Goal: Task Accomplishment & Management: Manage account settings

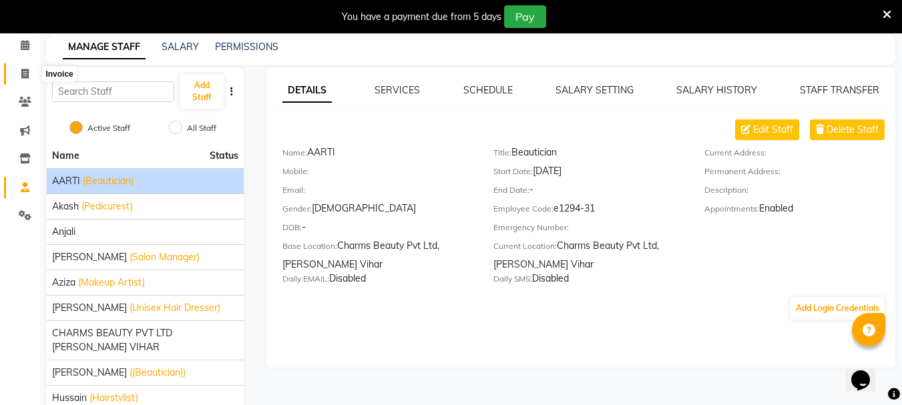
click at [25, 81] on span at bounding box center [24, 74] width 23 height 15
select select "service"
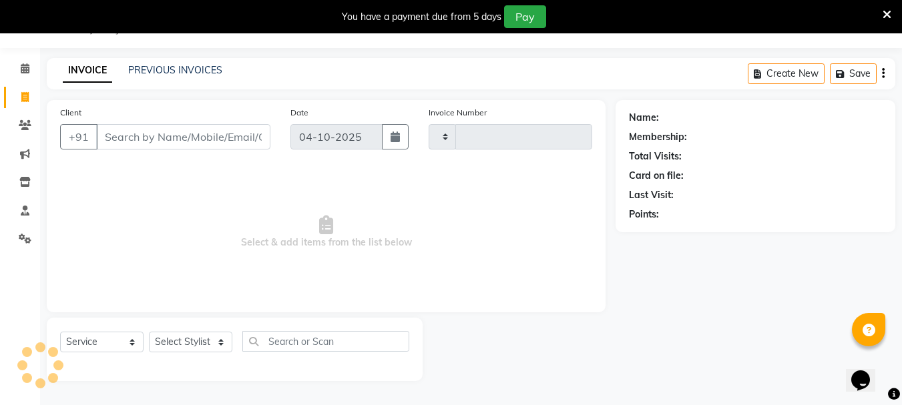
scroll to position [33, 0]
type input "0940"
select select "868"
click at [178, 136] on input "Client" at bounding box center [183, 136] width 174 height 25
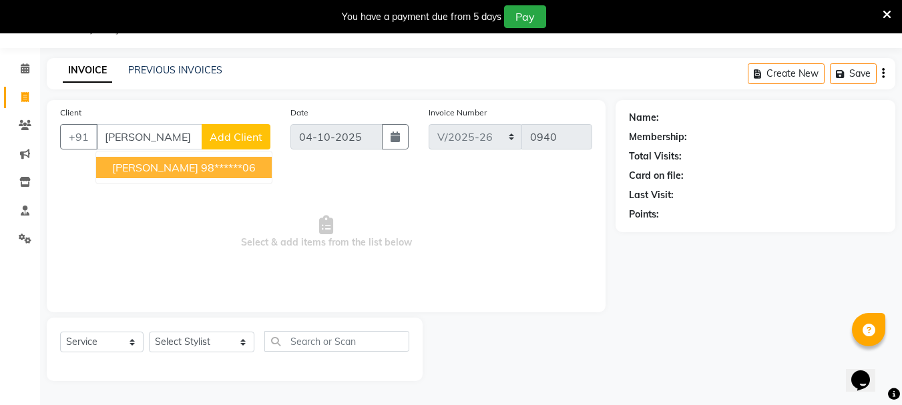
click at [164, 170] on span "[PERSON_NAME]" at bounding box center [155, 167] width 86 height 13
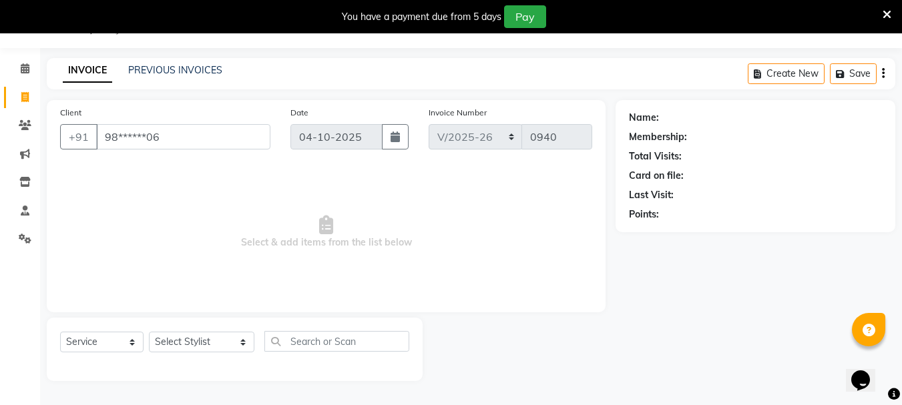
type input "98******06"
select select "1: Object"
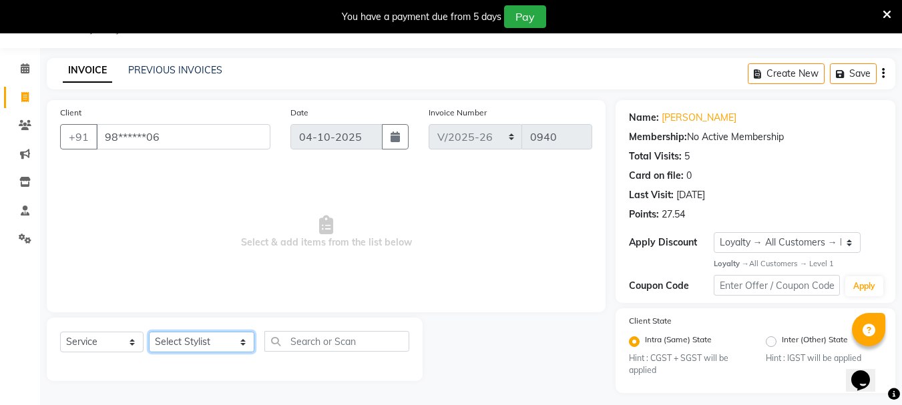
click at [174, 334] on select "Select Stylist AARTI [PERSON_NAME] [PERSON_NAME] BEAUTY PVT LTD [PERSON_NAME] V…" at bounding box center [201, 342] width 105 height 21
select select "31907"
click at [149, 332] on select "Select Stylist AARTI [PERSON_NAME] [PERSON_NAME] BEAUTY PVT LTD [PERSON_NAME] V…" at bounding box center [201, 342] width 105 height 21
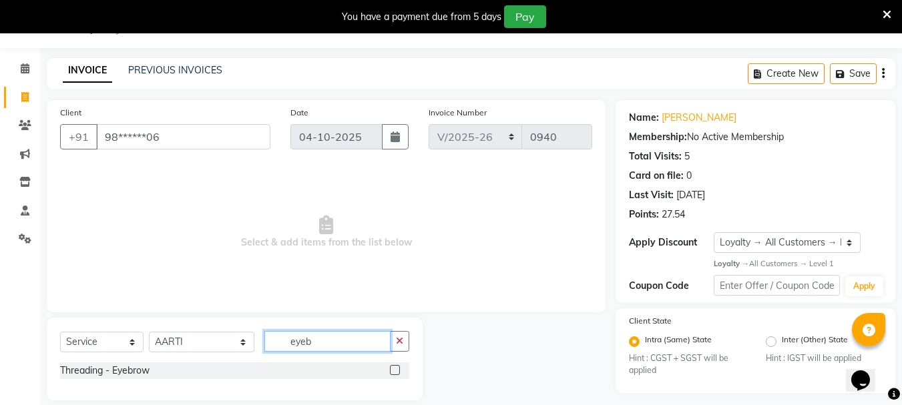
type input "eyeb"
click at [400, 372] on label at bounding box center [395, 370] width 10 height 10
click at [399, 372] on input "checkbox" at bounding box center [394, 370] width 9 height 9
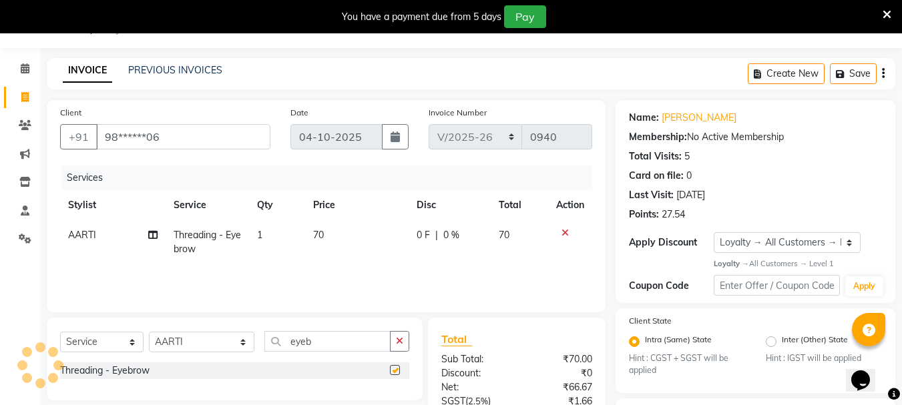
checkbox input "false"
click at [343, 352] on div "Select Service Product Membership Package Voucher Prepaid Gift Card Select Styl…" at bounding box center [234, 346] width 349 height 31
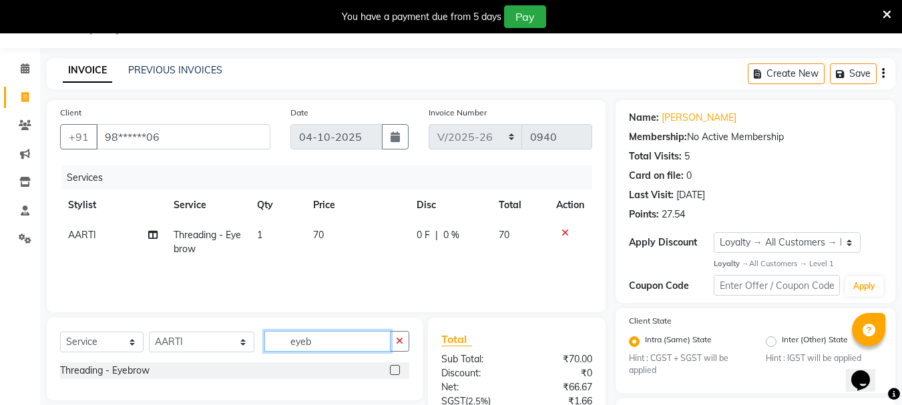
click at [340, 344] on input "eyeb" at bounding box center [327, 341] width 126 height 21
type input "e"
type input "upper"
click at [391, 389] on label at bounding box center [395, 390] width 10 height 10
click at [391, 389] on input "checkbox" at bounding box center [394, 390] width 9 height 9
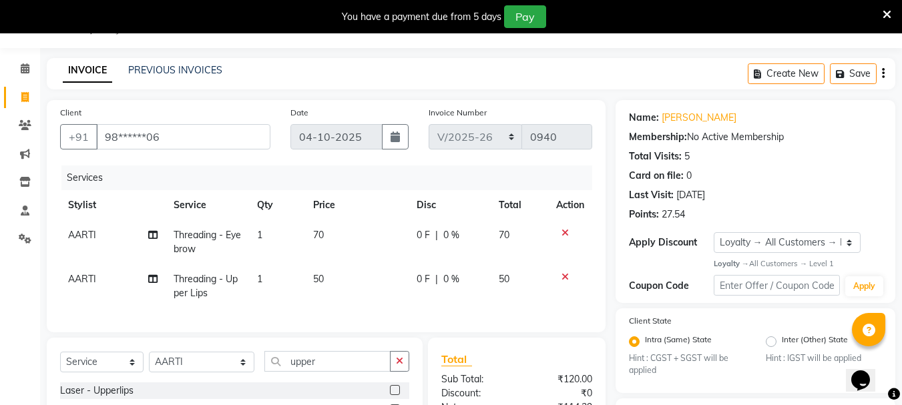
checkbox input "false"
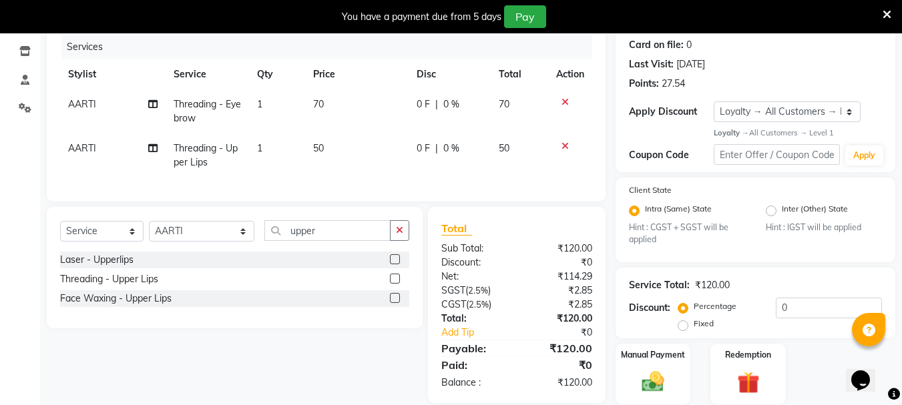
scroll to position [211, 0]
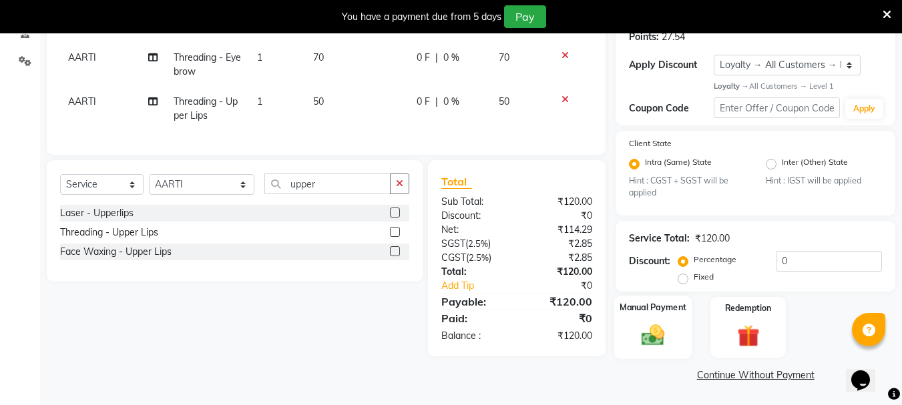
click at [648, 310] on label "Manual Payment" at bounding box center [652, 308] width 67 height 13
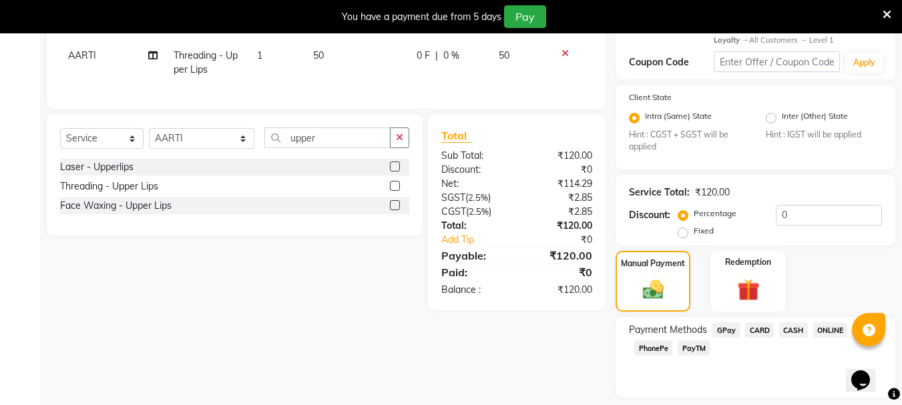
scroll to position [296, 0]
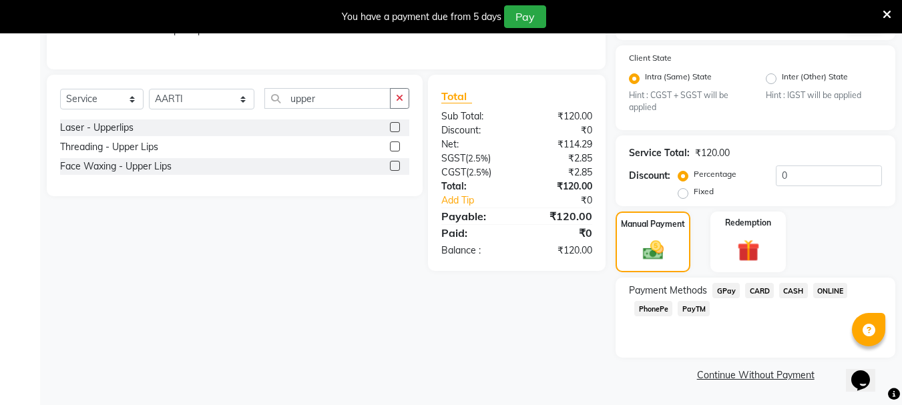
click at [780, 294] on span "CASH" at bounding box center [793, 290] width 29 height 15
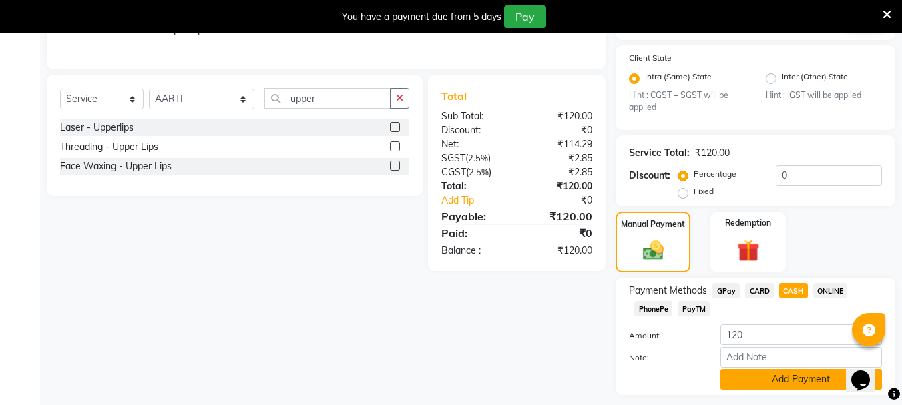
click at [770, 376] on button "Add Payment" at bounding box center [801, 379] width 162 height 21
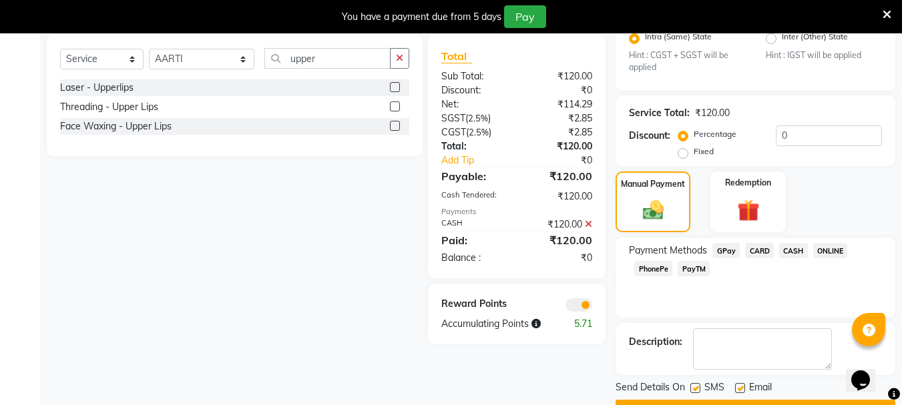
scroll to position [372, 0]
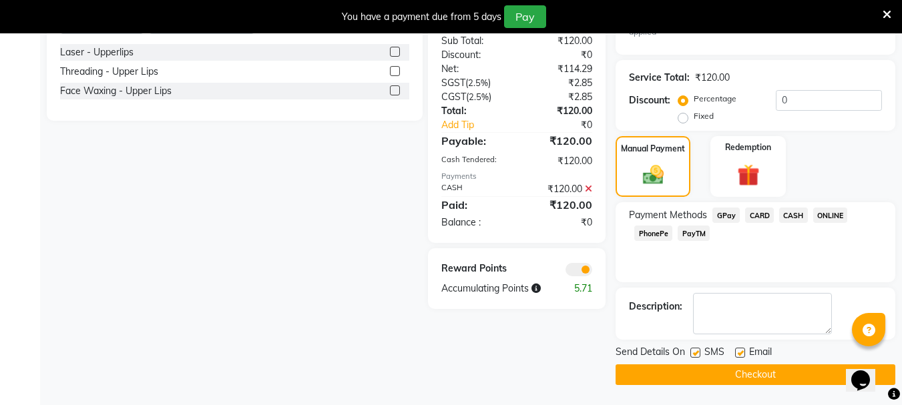
click at [740, 367] on button "Checkout" at bounding box center [755, 374] width 280 height 21
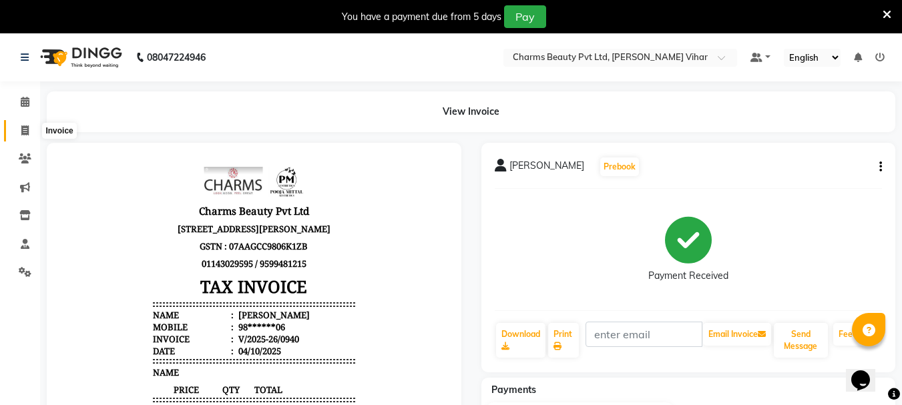
click at [16, 137] on span at bounding box center [24, 130] width 23 height 15
select select "service"
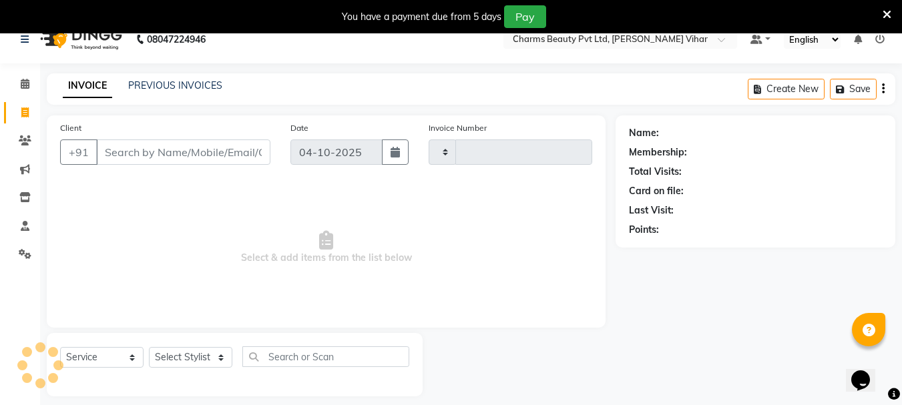
scroll to position [33, 0]
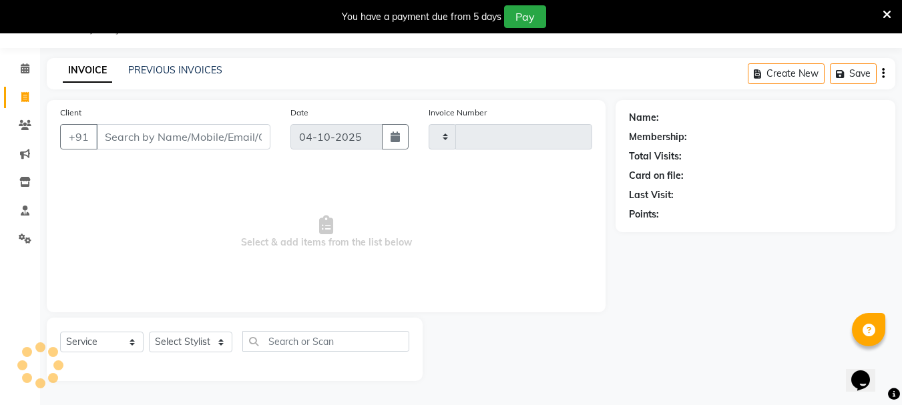
type input "0941"
select select "868"
click at [17, 123] on span at bounding box center [24, 125] width 23 height 15
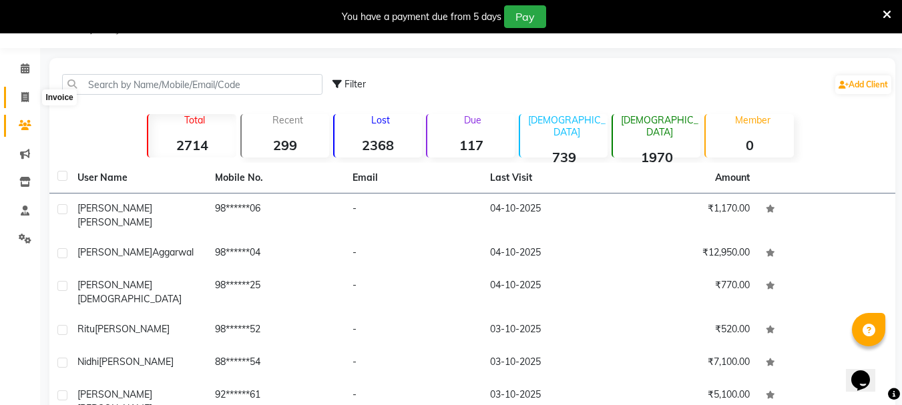
click at [27, 100] on icon at bounding box center [24, 97] width 7 height 10
select select "service"
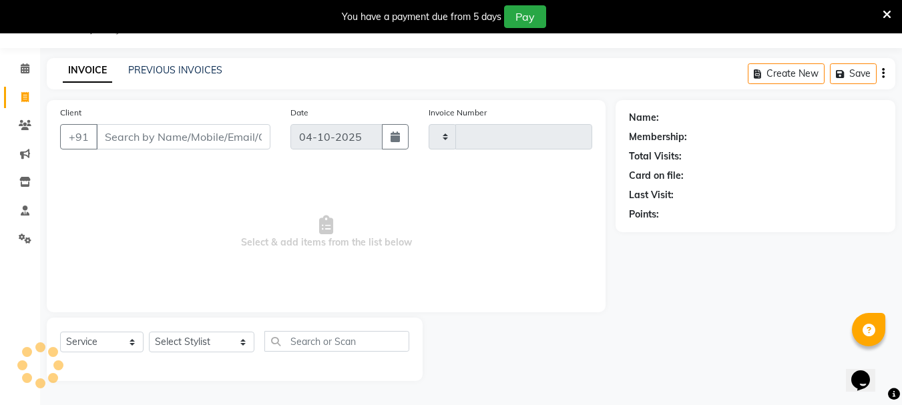
type input "0941"
select select "868"
click at [119, 132] on input "Client" at bounding box center [183, 136] width 174 height 25
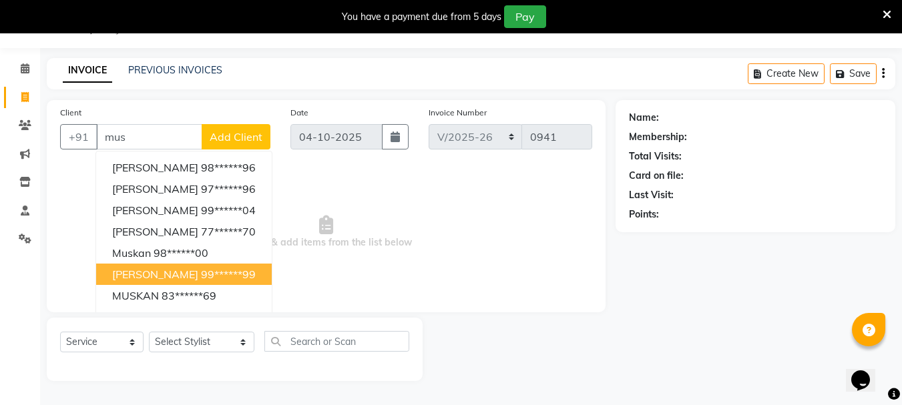
click at [186, 267] on button "[PERSON_NAME] 99******99" at bounding box center [184, 274] width 176 height 21
type input "99******99"
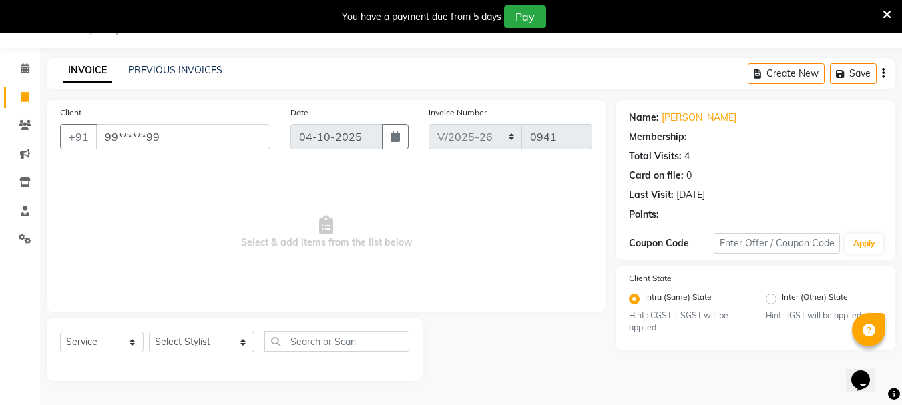
select select "1: Object"
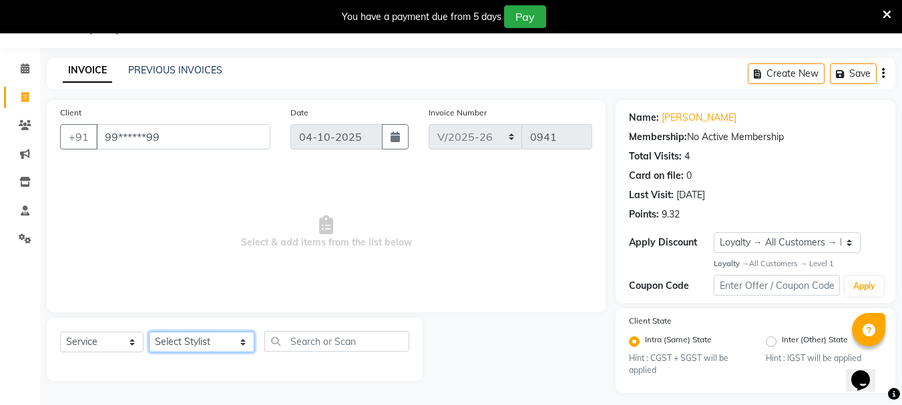
click at [197, 349] on select "Select Stylist AARTI [PERSON_NAME] [PERSON_NAME] BEAUTY PVT LTD [PERSON_NAME] V…" at bounding box center [201, 342] width 105 height 21
select select "31907"
click at [149, 332] on select "Select Stylist AARTI [PERSON_NAME] [PERSON_NAME] BEAUTY PVT LTD [PERSON_NAME] V…" at bounding box center [201, 342] width 105 height 21
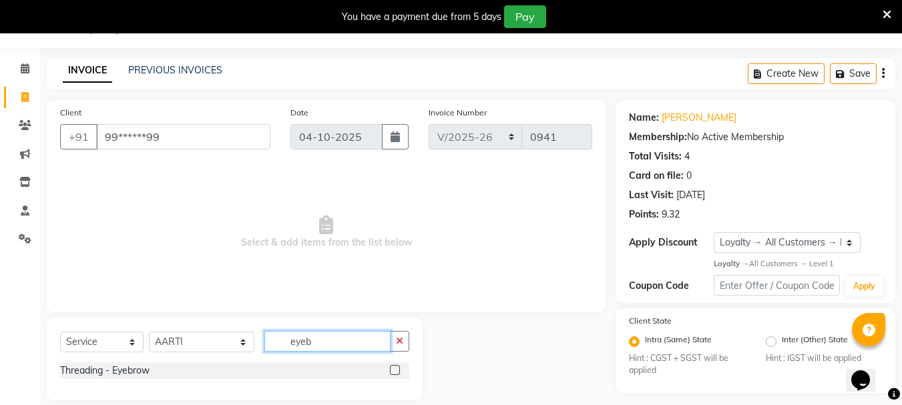
type input "eyeb"
click at [390, 369] on label at bounding box center [395, 370] width 10 height 10
click at [390, 369] on input "checkbox" at bounding box center [394, 370] width 9 height 9
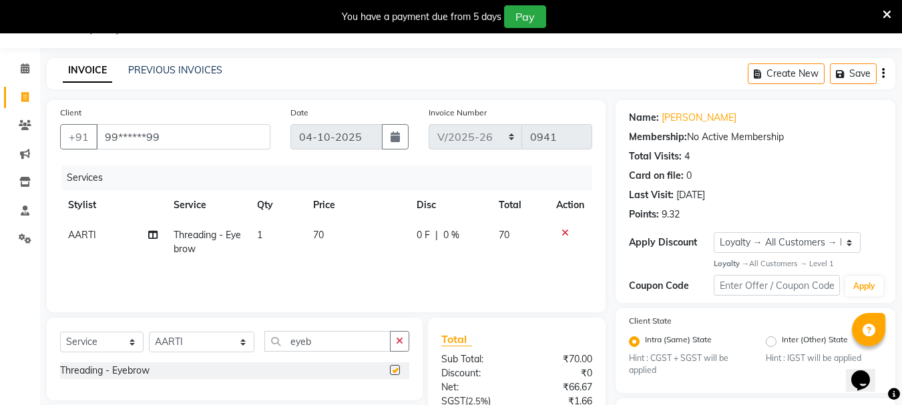
checkbox input "false"
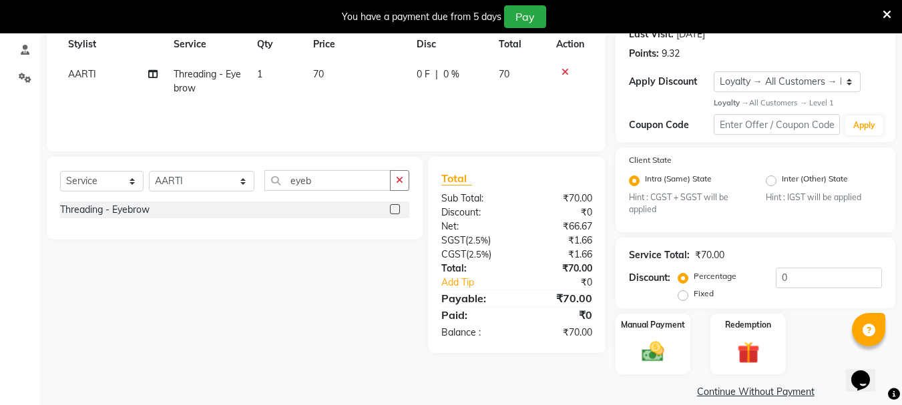
scroll to position [211, 0]
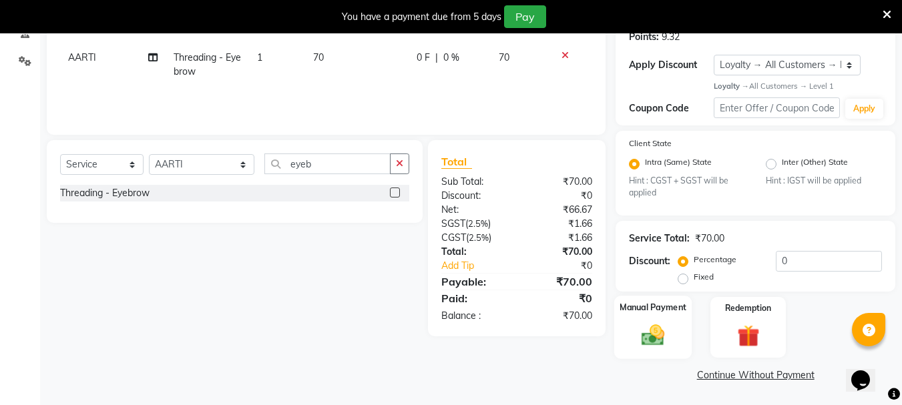
click at [674, 322] on div "Manual Payment" at bounding box center [653, 327] width 78 height 63
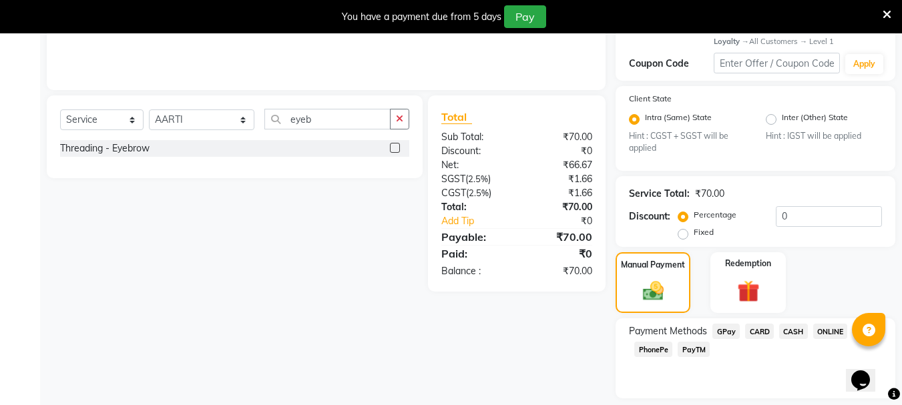
scroll to position [296, 0]
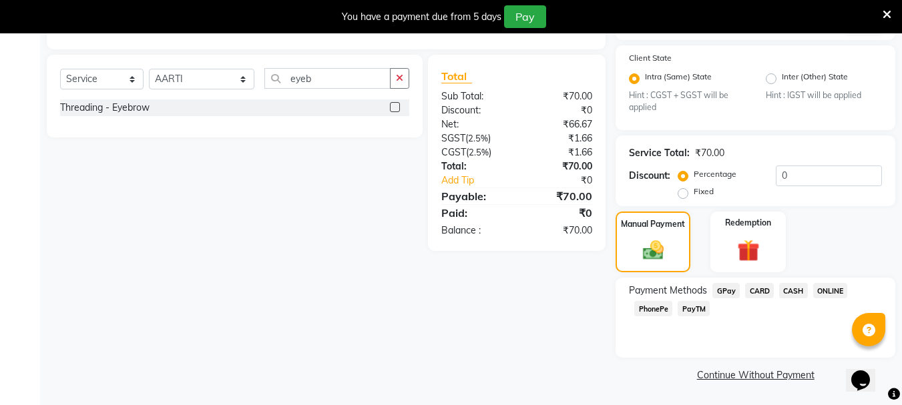
click at [786, 288] on span "CASH" at bounding box center [793, 290] width 29 height 15
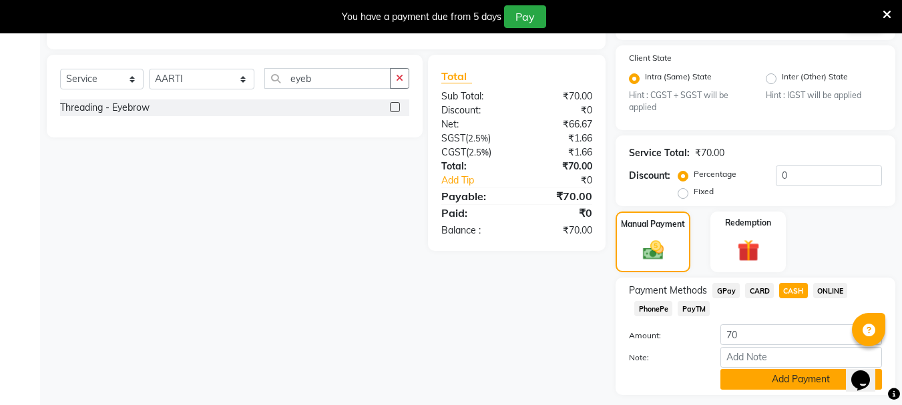
click at [756, 370] on button "Add Payment" at bounding box center [801, 379] width 162 height 21
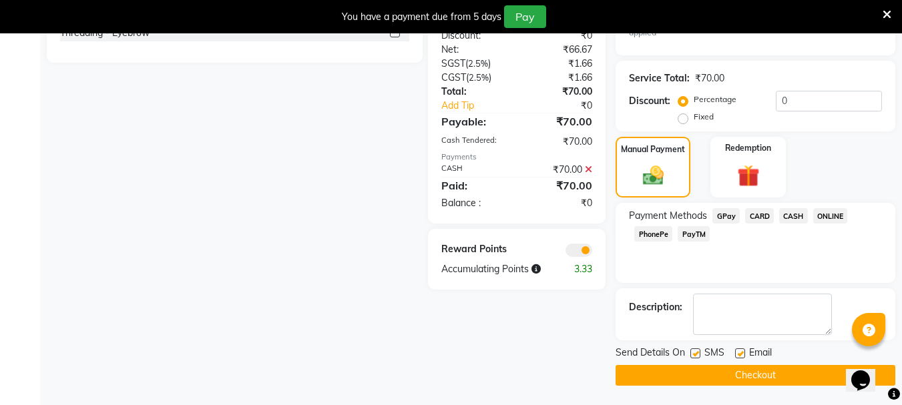
scroll to position [372, 0]
click at [778, 376] on button "Checkout" at bounding box center [755, 374] width 280 height 21
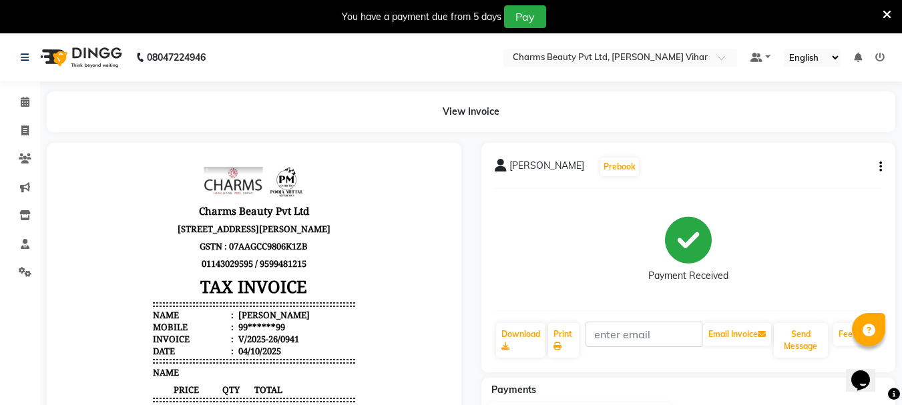
click at [23, 142] on li "Invoice" at bounding box center [20, 131] width 40 height 29
click at [23, 140] on link "Invoice" at bounding box center [20, 131] width 32 height 22
select select "service"
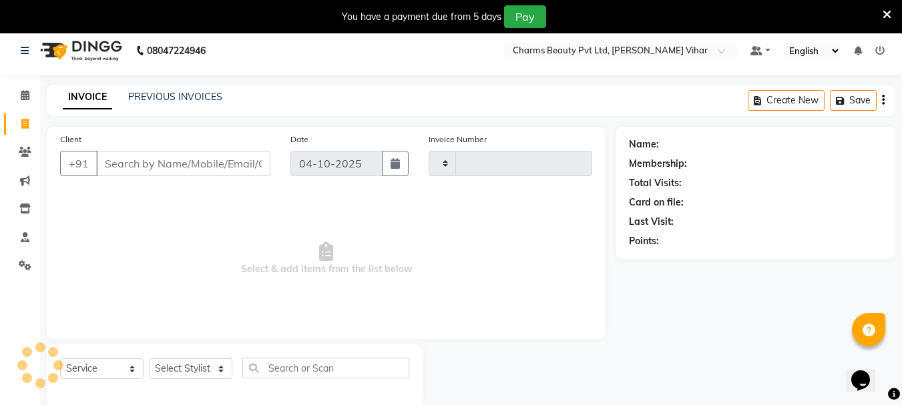
type input "0942"
select select "868"
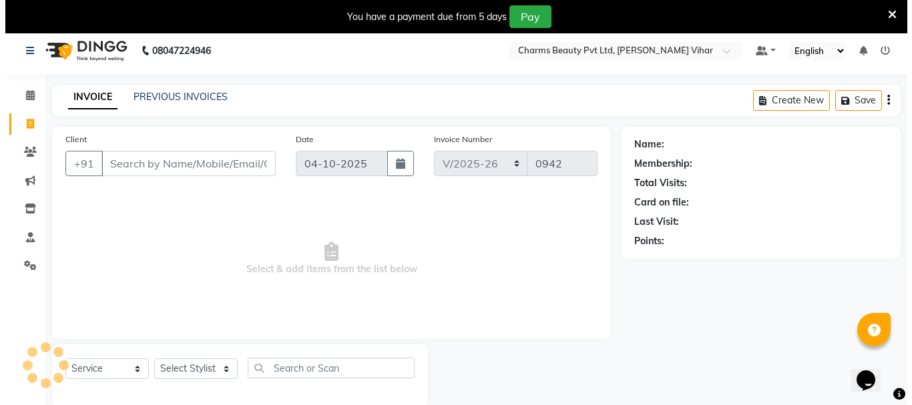
scroll to position [33, 0]
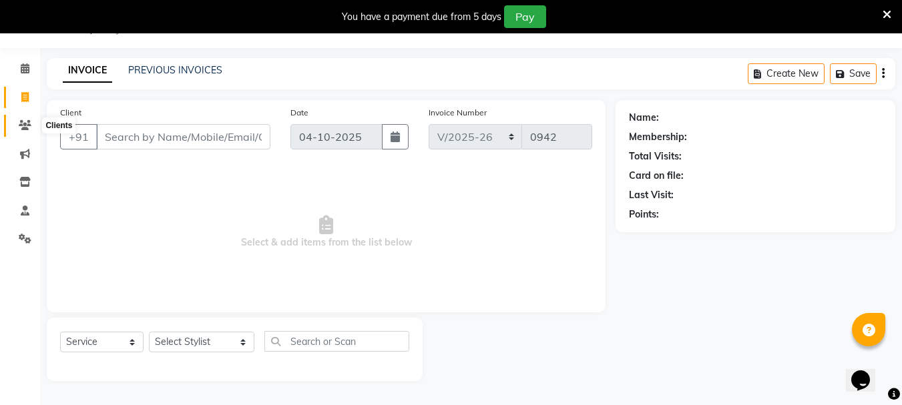
click at [24, 125] on icon at bounding box center [25, 125] width 13 height 10
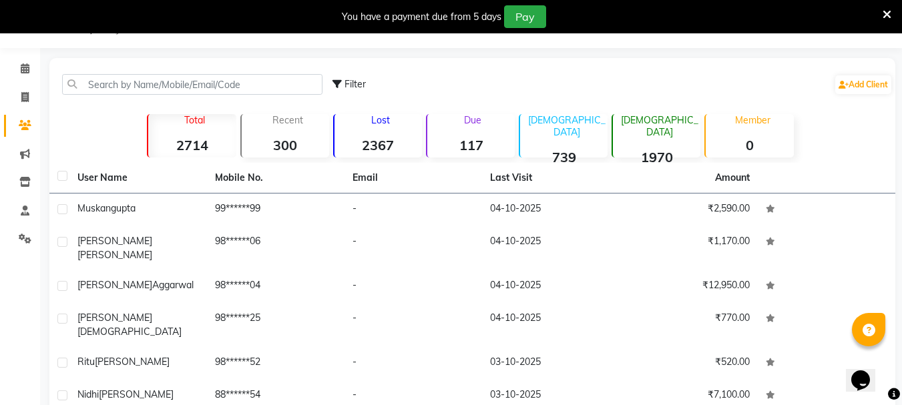
click at [24, 125] on icon at bounding box center [25, 125] width 13 height 10
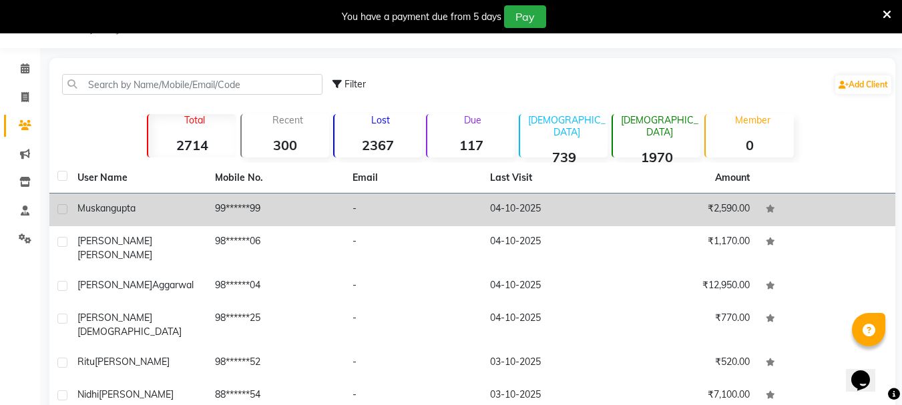
click at [99, 217] on td "[PERSON_NAME]" at bounding box center [138, 210] width 138 height 33
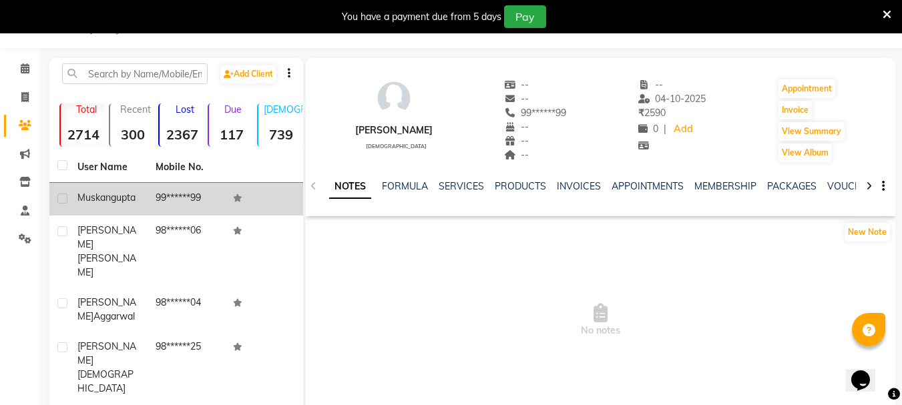
click at [111, 204] on span "gupta" at bounding box center [123, 198] width 25 height 12
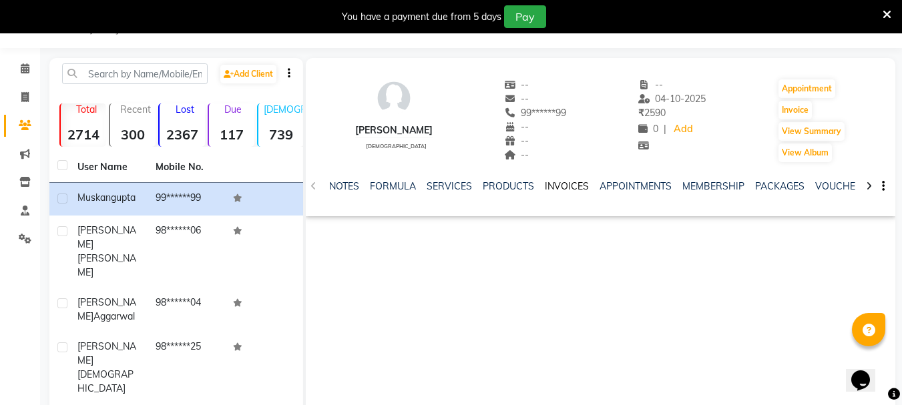
click at [565, 185] on link "INVOICES" at bounding box center [567, 186] width 44 height 12
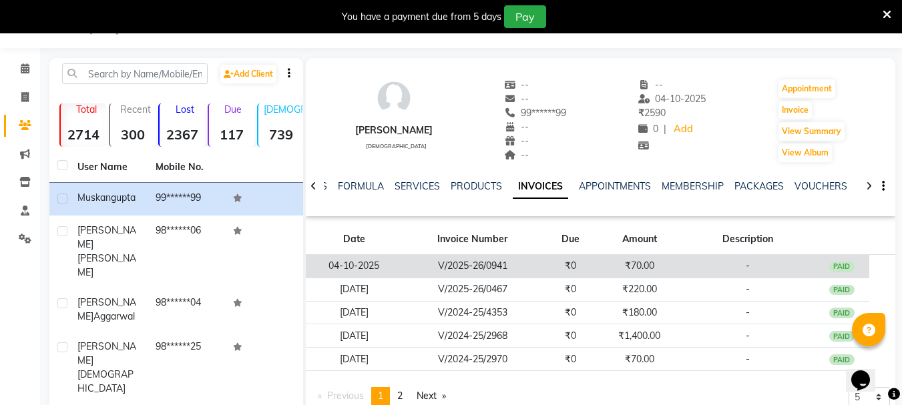
click at [653, 272] on td "₹70.00" at bounding box center [639, 266] width 83 height 23
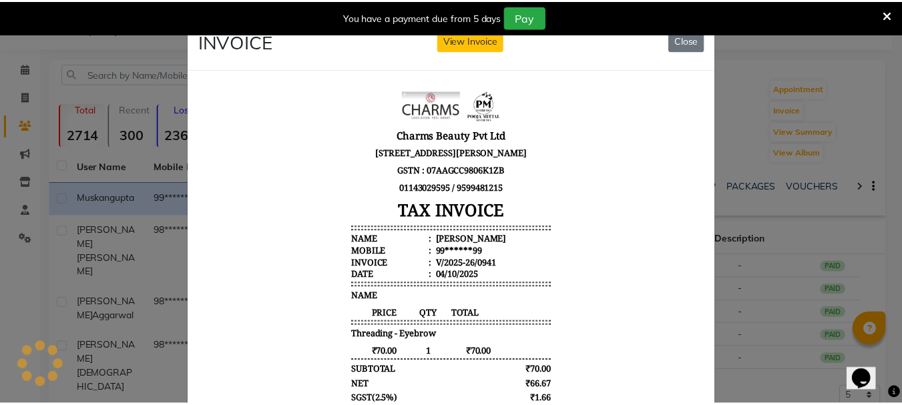
scroll to position [11, 0]
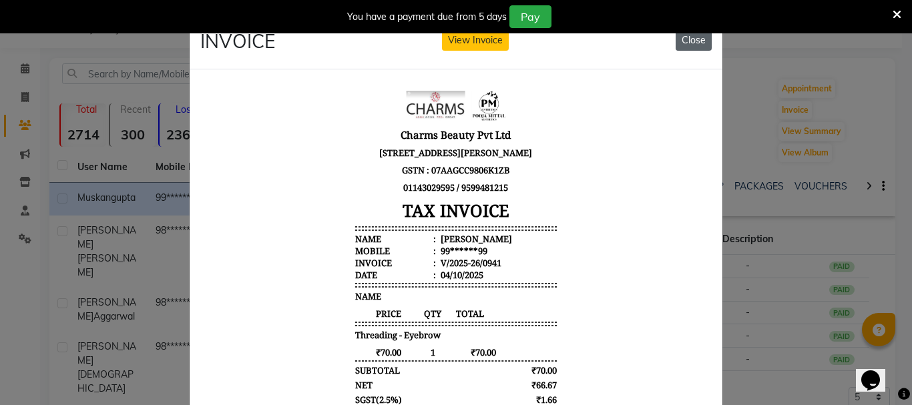
click at [684, 48] on button "Close" at bounding box center [694, 40] width 36 height 21
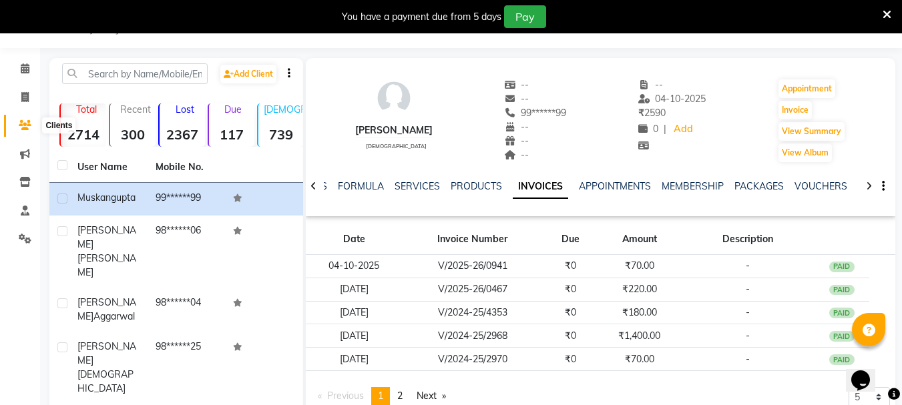
click at [20, 126] on icon at bounding box center [25, 125] width 13 height 10
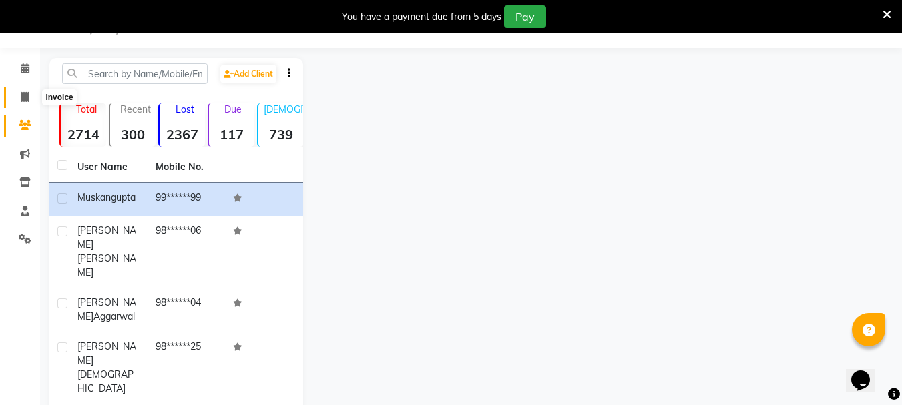
click at [25, 95] on icon at bounding box center [24, 97] width 7 height 10
select select "service"
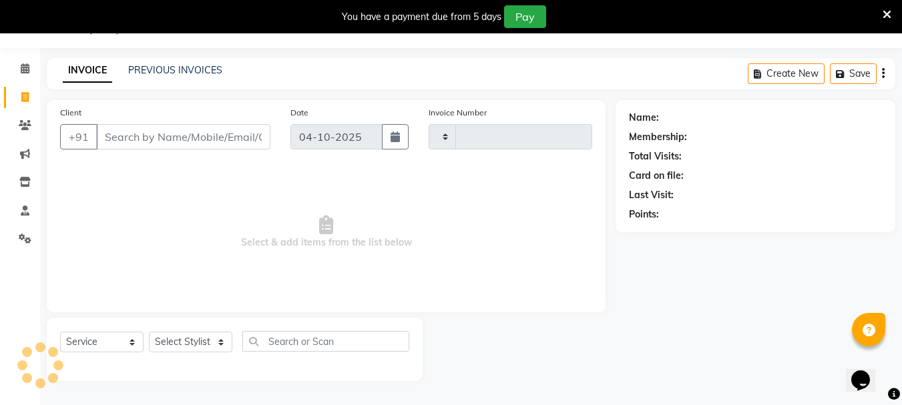
type input "0942"
select select "868"
drag, startPoint x: 25, startPoint y: 70, endPoint x: 29, endPoint y: 77, distance: 8.1
click at [25, 70] on icon at bounding box center [25, 68] width 9 height 10
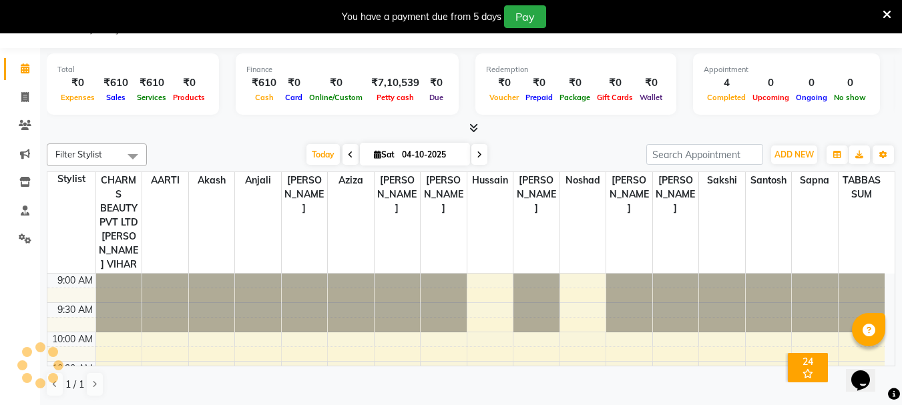
click at [26, 171] on li "Inventory" at bounding box center [20, 182] width 40 height 29
click at [25, 178] on icon at bounding box center [24, 182] width 11 height 10
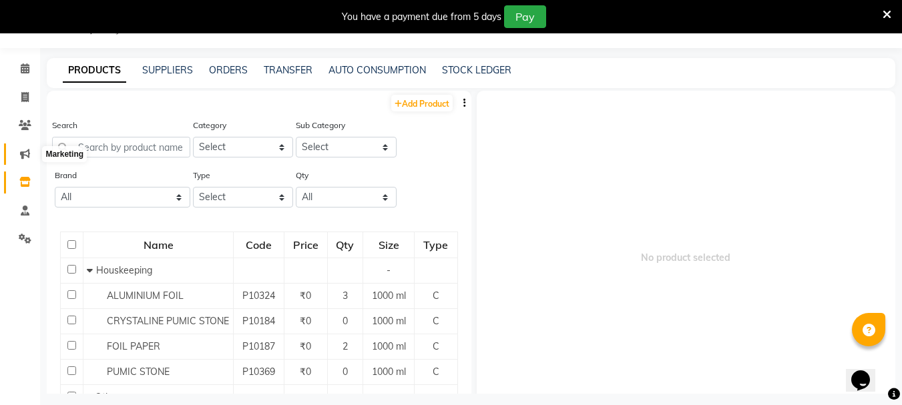
click at [23, 158] on icon at bounding box center [25, 154] width 10 height 10
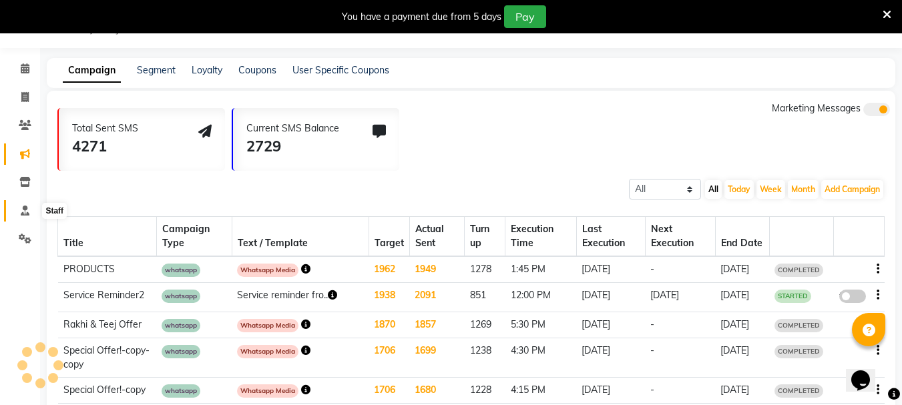
click at [17, 210] on span at bounding box center [24, 211] width 23 height 15
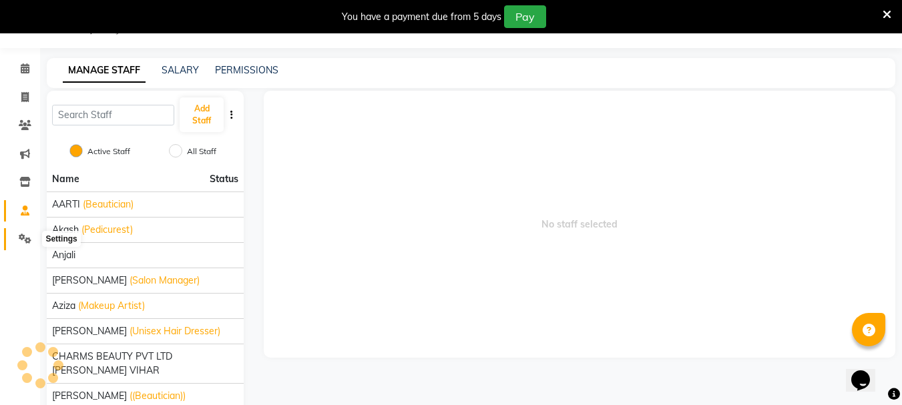
click at [17, 237] on span at bounding box center [24, 239] width 23 height 15
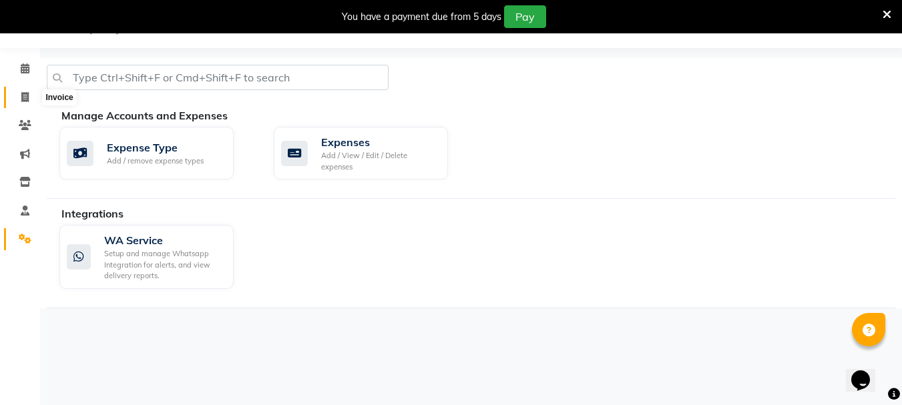
click at [19, 94] on span at bounding box center [24, 97] width 23 height 15
select select "service"
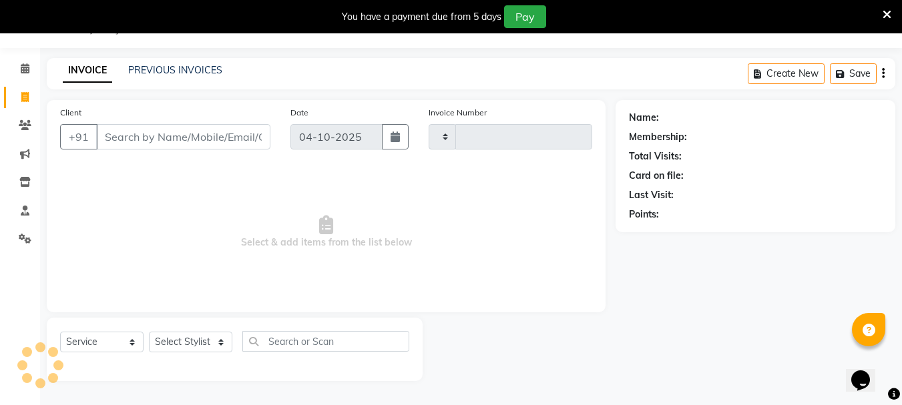
type input "0942"
select select "868"
click at [23, 130] on icon at bounding box center [25, 125] width 13 height 10
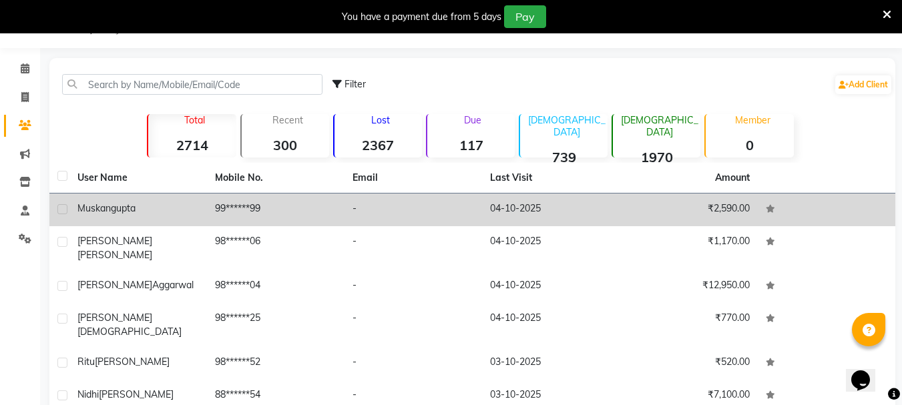
click at [59, 215] on div at bounding box center [61, 211] width 9 height 14
click at [61, 210] on label at bounding box center [62, 209] width 10 height 10
click at [61, 210] on input "checkbox" at bounding box center [61, 210] width 9 height 9
click at [61, 212] on label at bounding box center [62, 209] width 10 height 10
click at [61, 212] on input "checkbox" at bounding box center [61, 210] width 9 height 9
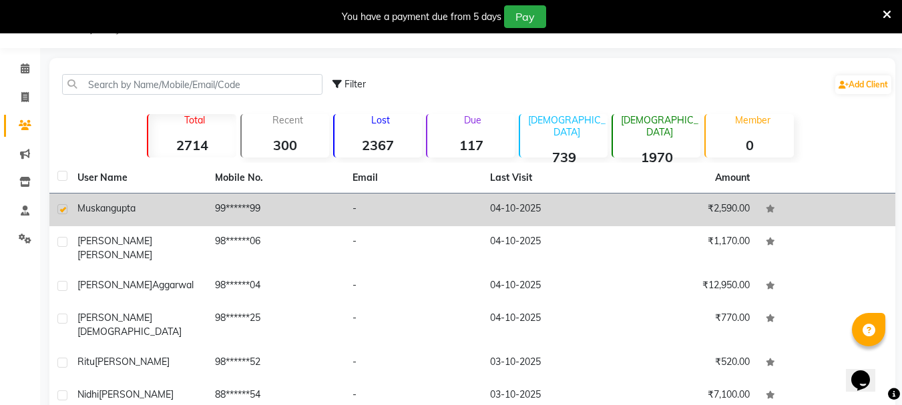
checkbox input "false"
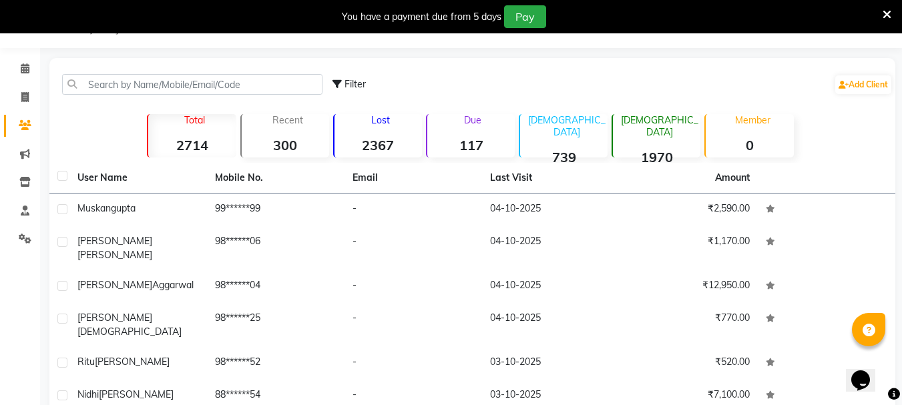
click at [356, 176] on th "Email" at bounding box center [413, 178] width 138 height 31
click at [331, 155] on div "Total 2714 Recent 300 Lost 2367 Due 117 [DEMOGRAPHIC_DATA] 739 [DEMOGRAPHIC_DAT…" at bounding box center [472, 134] width 741 height 47
click at [19, 156] on span at bounding box center [24, 154] width 23 height 15
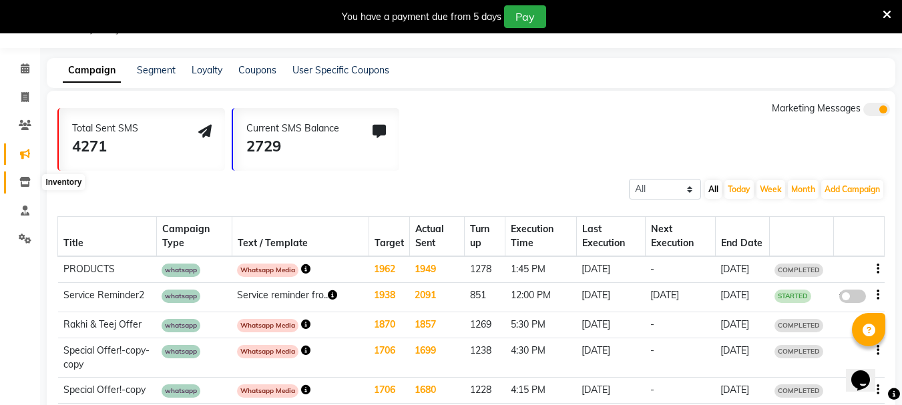
click at [25, 181] on icon at bounding box center [24, 182] width 11 height 10
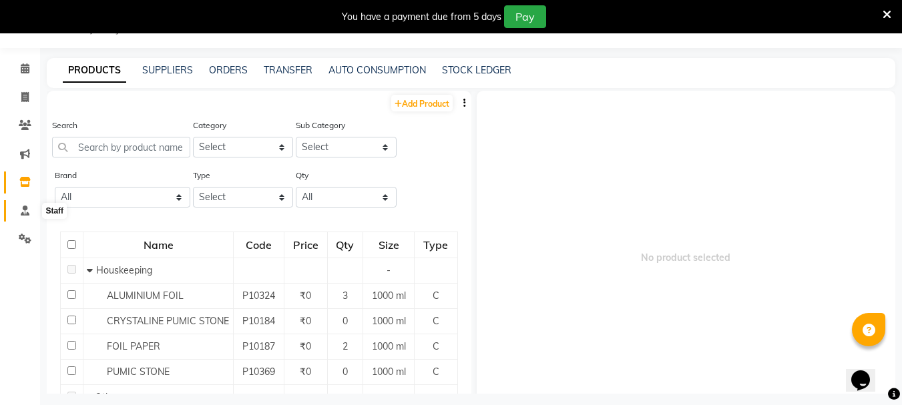
click at [25, 215] on icon at bounding box center [25, 211] width 9 height 10
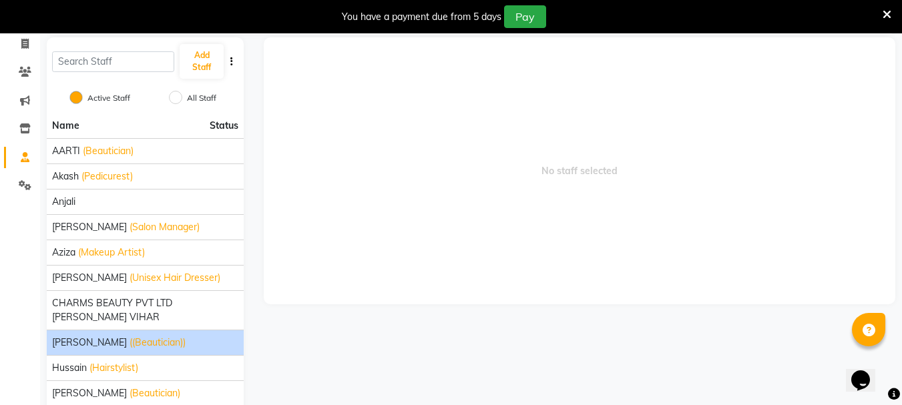
scroll to position [113, 0]
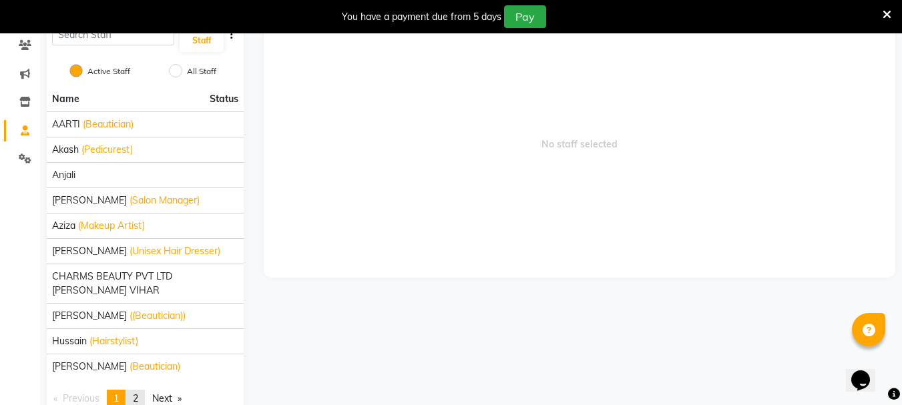
click at [135, 390] on link "page 2" at bounding box center [135, 399] width 19 height 18
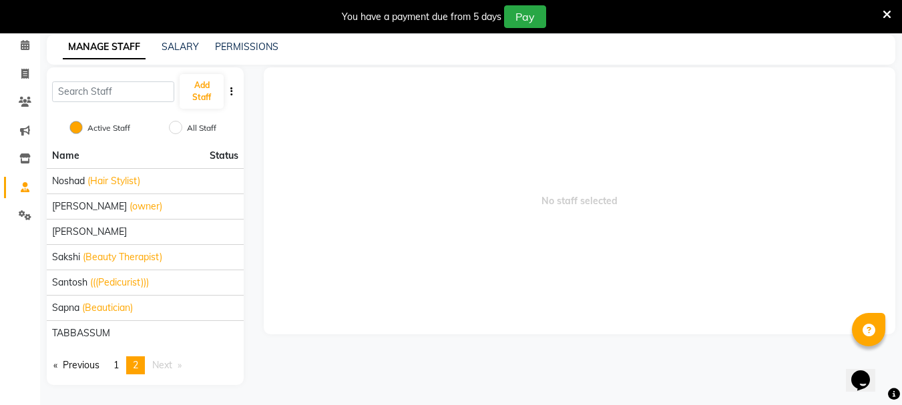
scroll to position [57, 0]
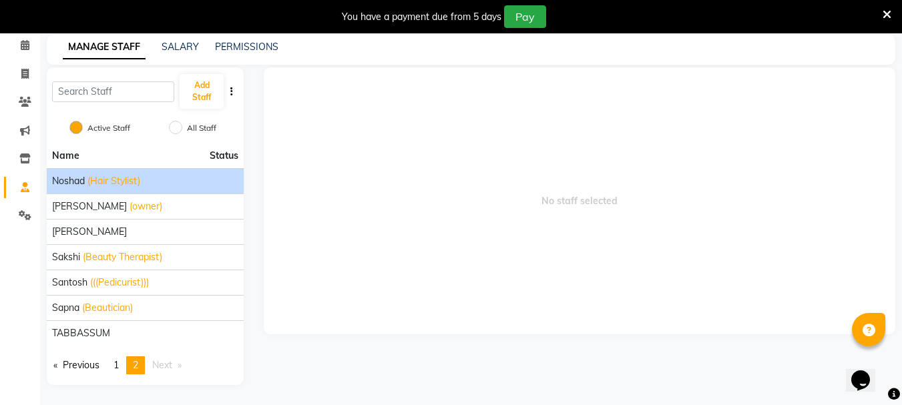
click at [118, 183] on span "(Hair Stylist)" at bounding box center [113, 181] width 53 height 14
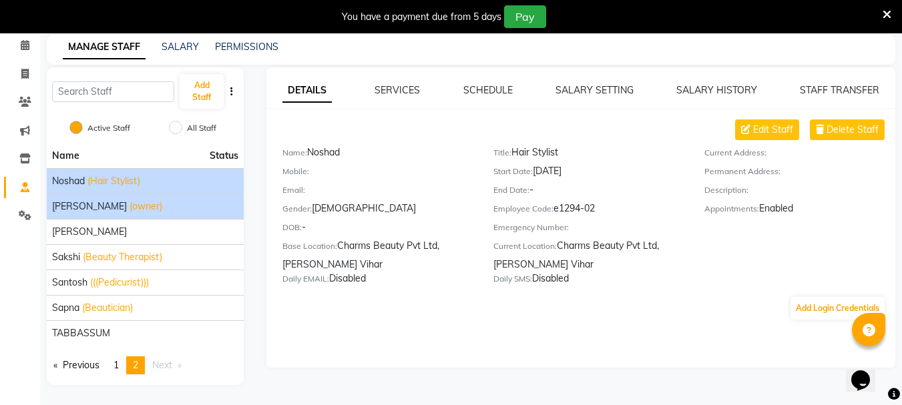
click at [130, 204] on span "(owner)" at bounding box center [146, 207] width 33 height 14
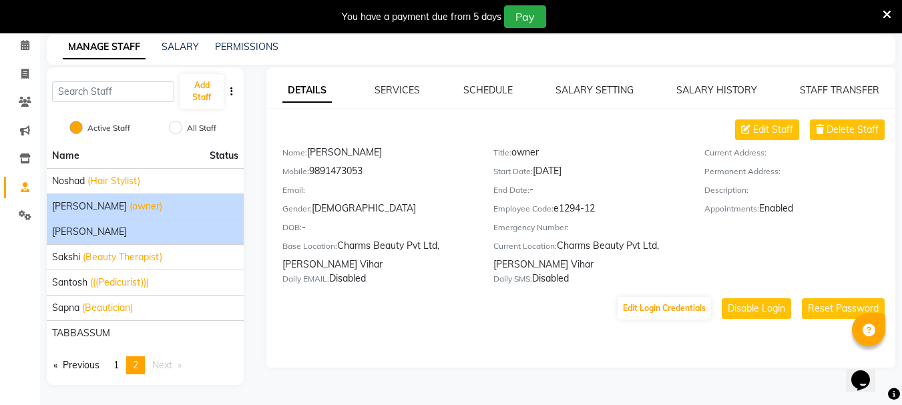
click at [93, 234] on div "[PERSON_NAME]" at bounding box center [145, 232] width 186 height 14
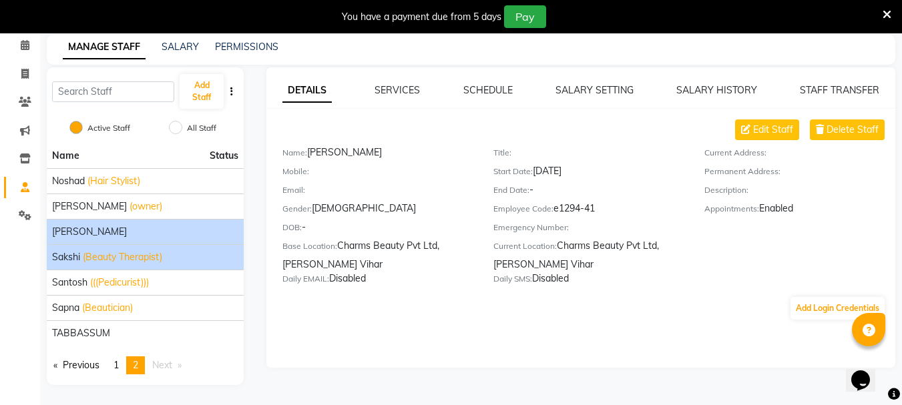
click at [93, 261] on span "(Beauty Therapist)" at bounding box center [122, 257] width 79 height 14
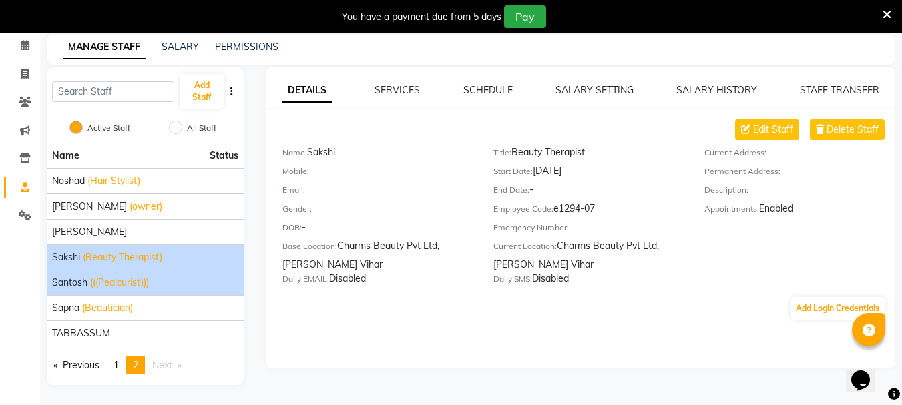
click at [93, 290] on li "Santosh (((Pedicurist)))" at bounding box center [145, 282] width 197 height 25
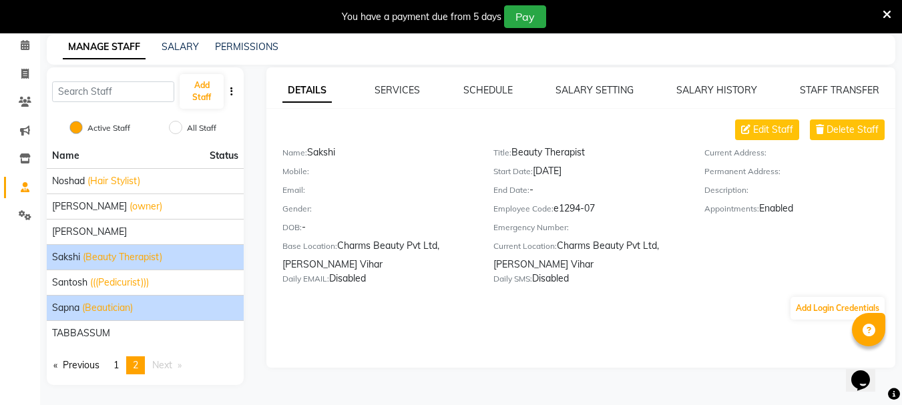
click at [85, 304] on span "(Beautician)" at bounding box center [107, 308] width 51 height 14
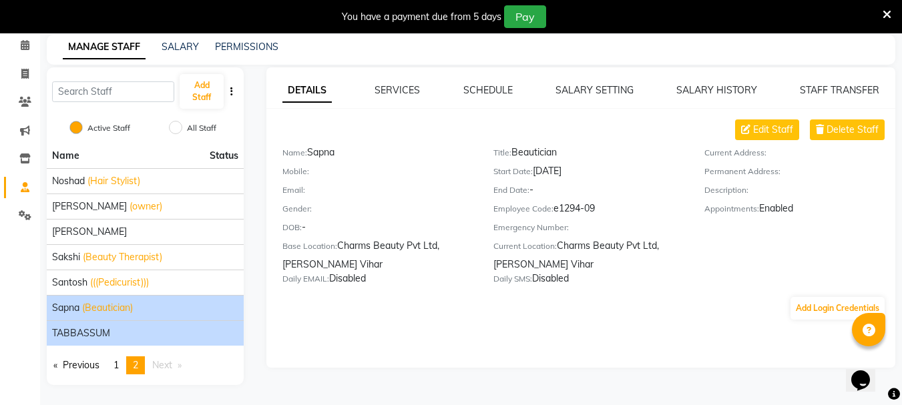
click at [89, 337] on span "TABBASSUM" at bounding box center [81, 333] width 58 height 14
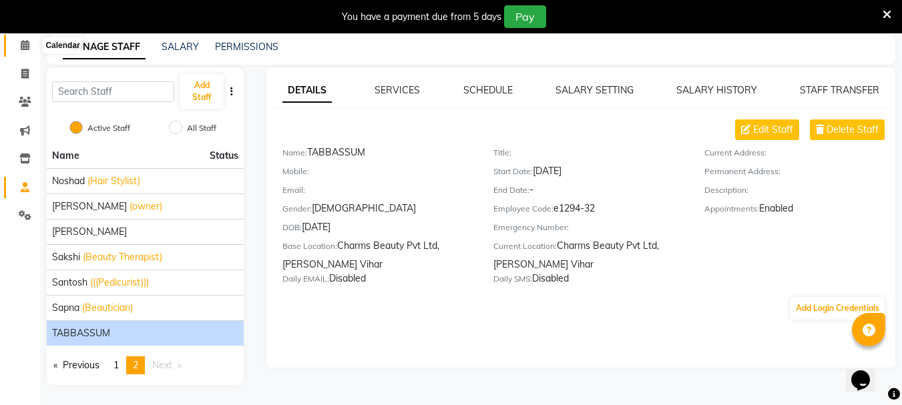
click at [23, 38] on span at bounding box center [24, 45] width 23 height 15
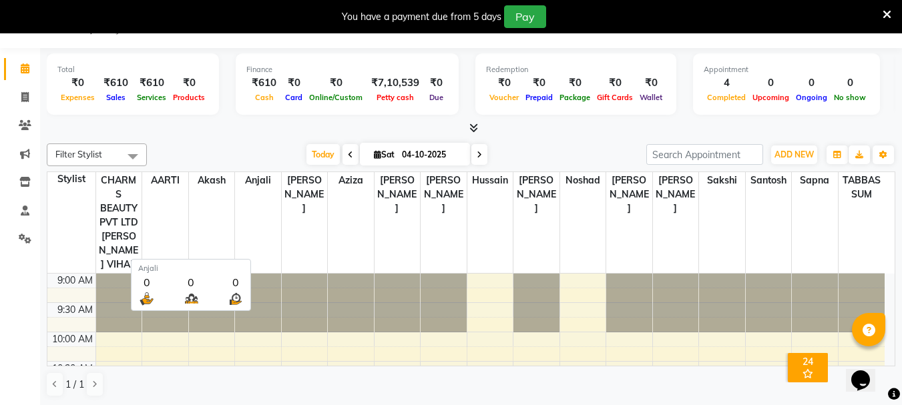
click at [267, 190] on th "Anjali" at bounding box center [258, 222] width 47 height 101
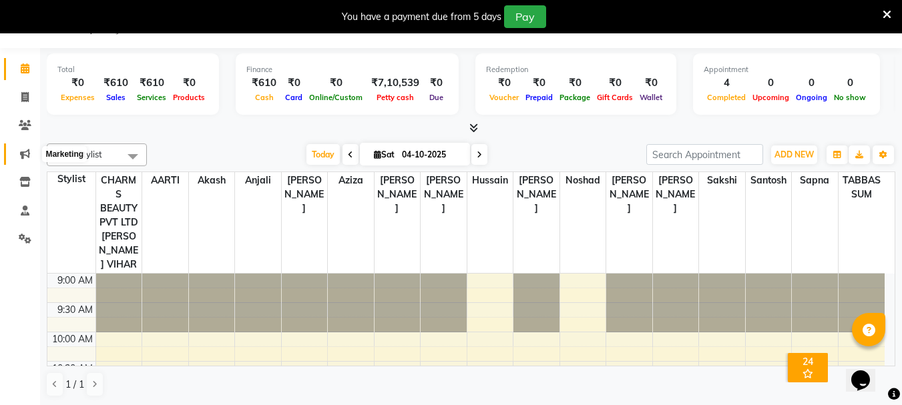
click at [32, 151] on span at bounding box center [24, 154] width 23 height 15
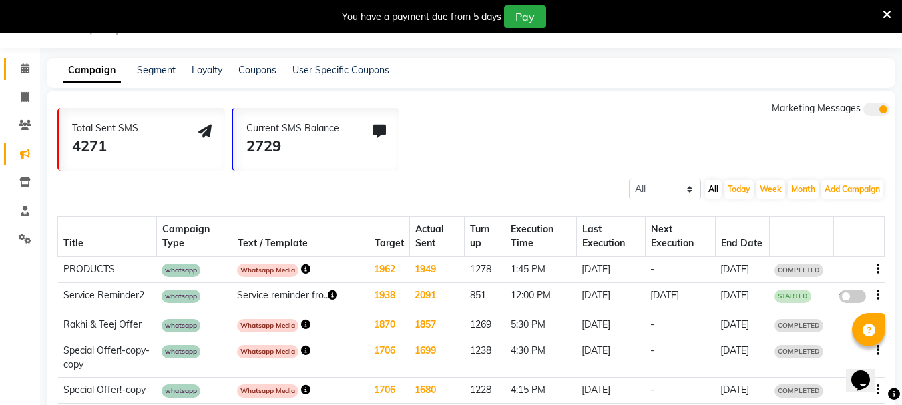
click at [23, 61] on link "Calendar" at bounding box center [20, 69] width 32 height 22
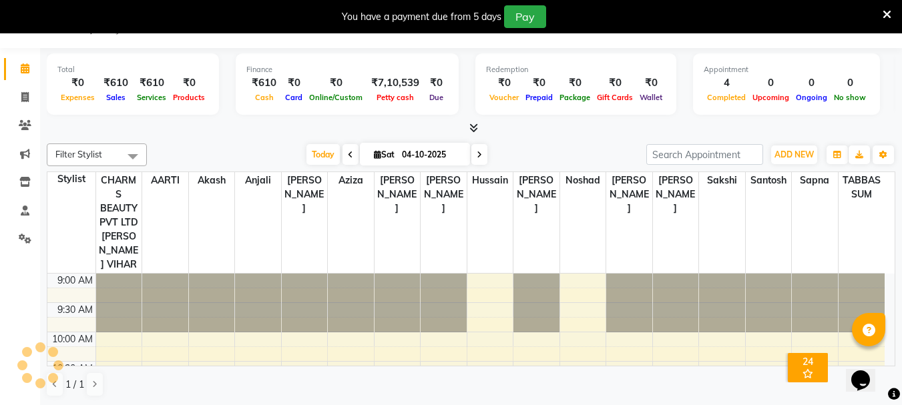
click at [22, 114] on li "Clients" at bounding box center [20, 125] width 40 height 29
click at [23, 123] on icon at bounding box center [25, 125] width 13 height 10
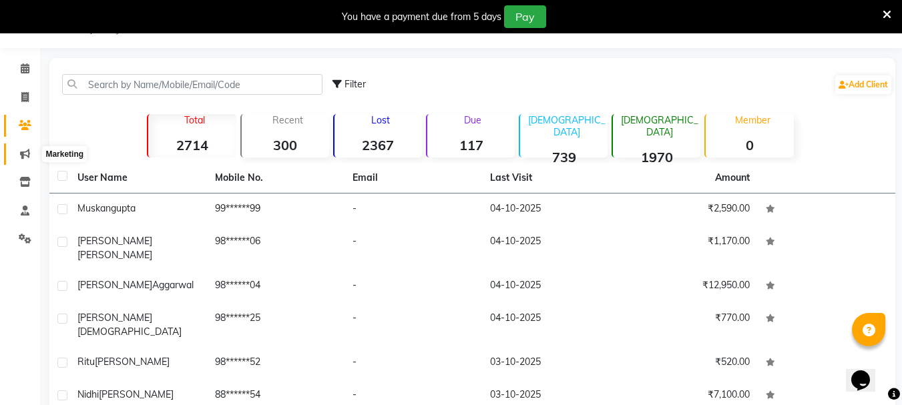
click at [26, 154] on icon at bounding box center [25, 154] width 10 height 10
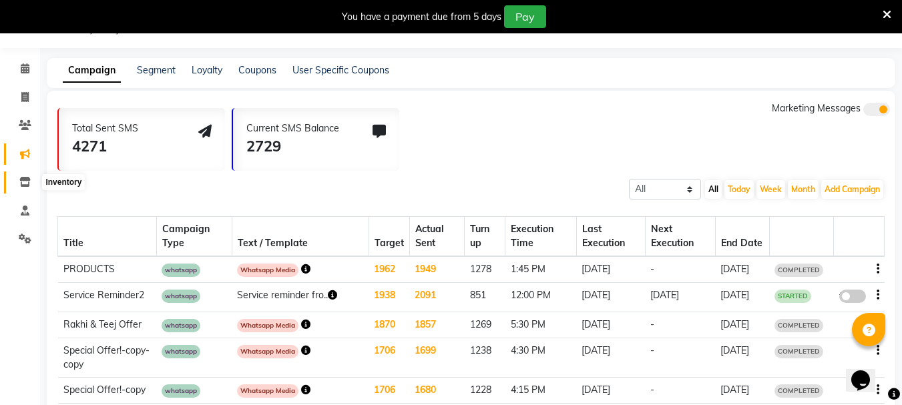
click at [30, 185] on icon at bounding box center [24, 182] width 11 height 10
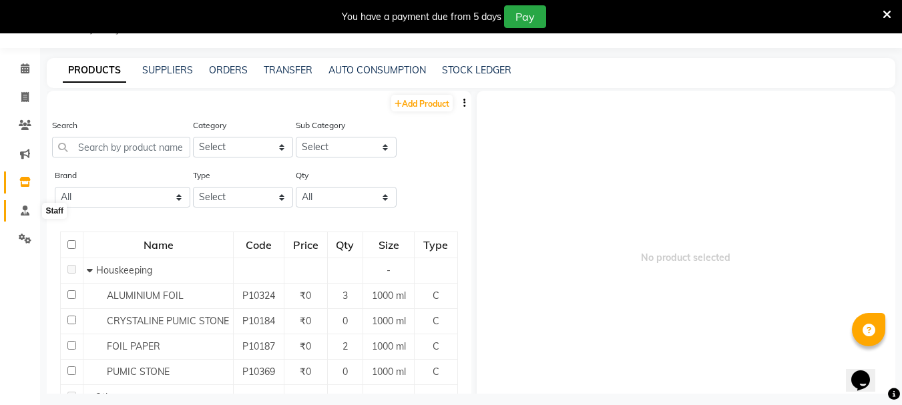
click at [23, 212] on icon at bounding box center [25, 211] width 9 height 10
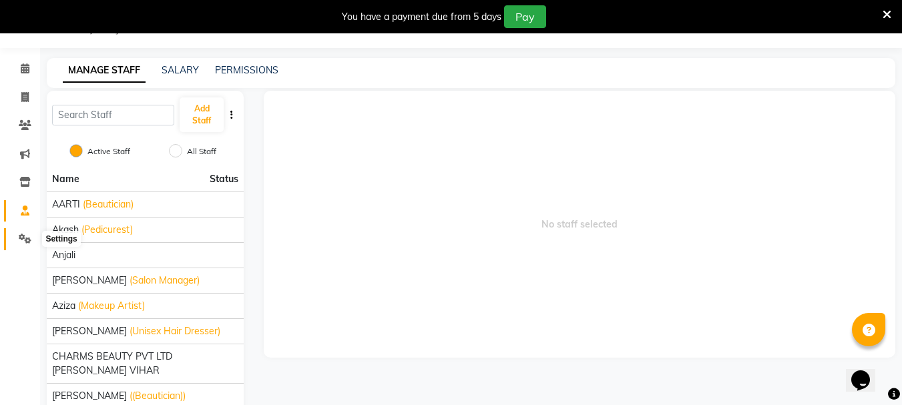
click at [24, 234] on icon at bounding box center [25, 239] width 13 height 10
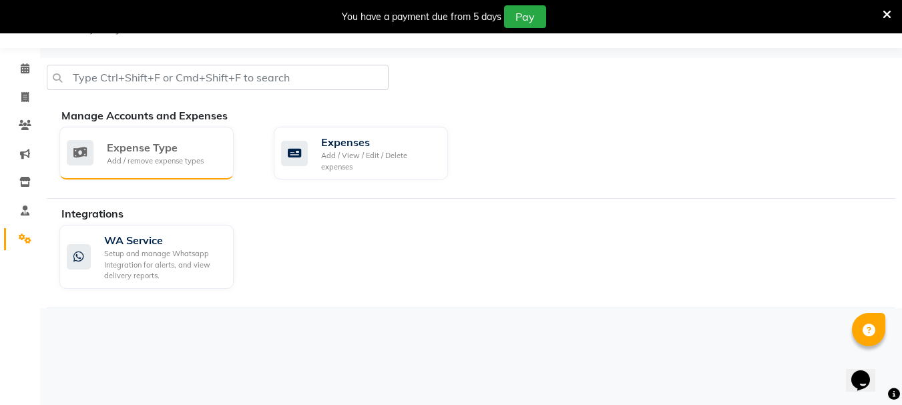
click at [105, 158] on div "Expense Type Add / remove expense types" at bounding box center [145, 153] width 156 height 27
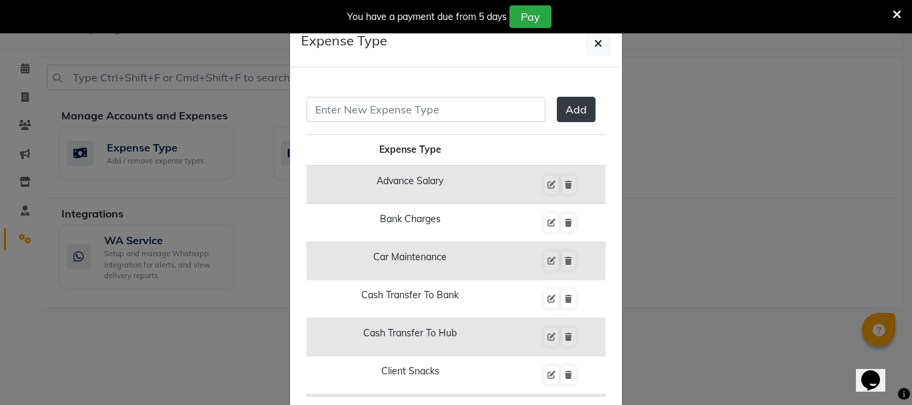
click at [447, 186] on td "Advance Salary" at bounding box center [410, 185] width 208 height 39
click at [421, 185] on td "Advance Salary" at bounding box center [410, 185] width 208 height 39
click at [594, 43] on icon "button" at bounding box center [598, 43] width 8 height 11
